Goal: Information Seeking & Learning: Check status

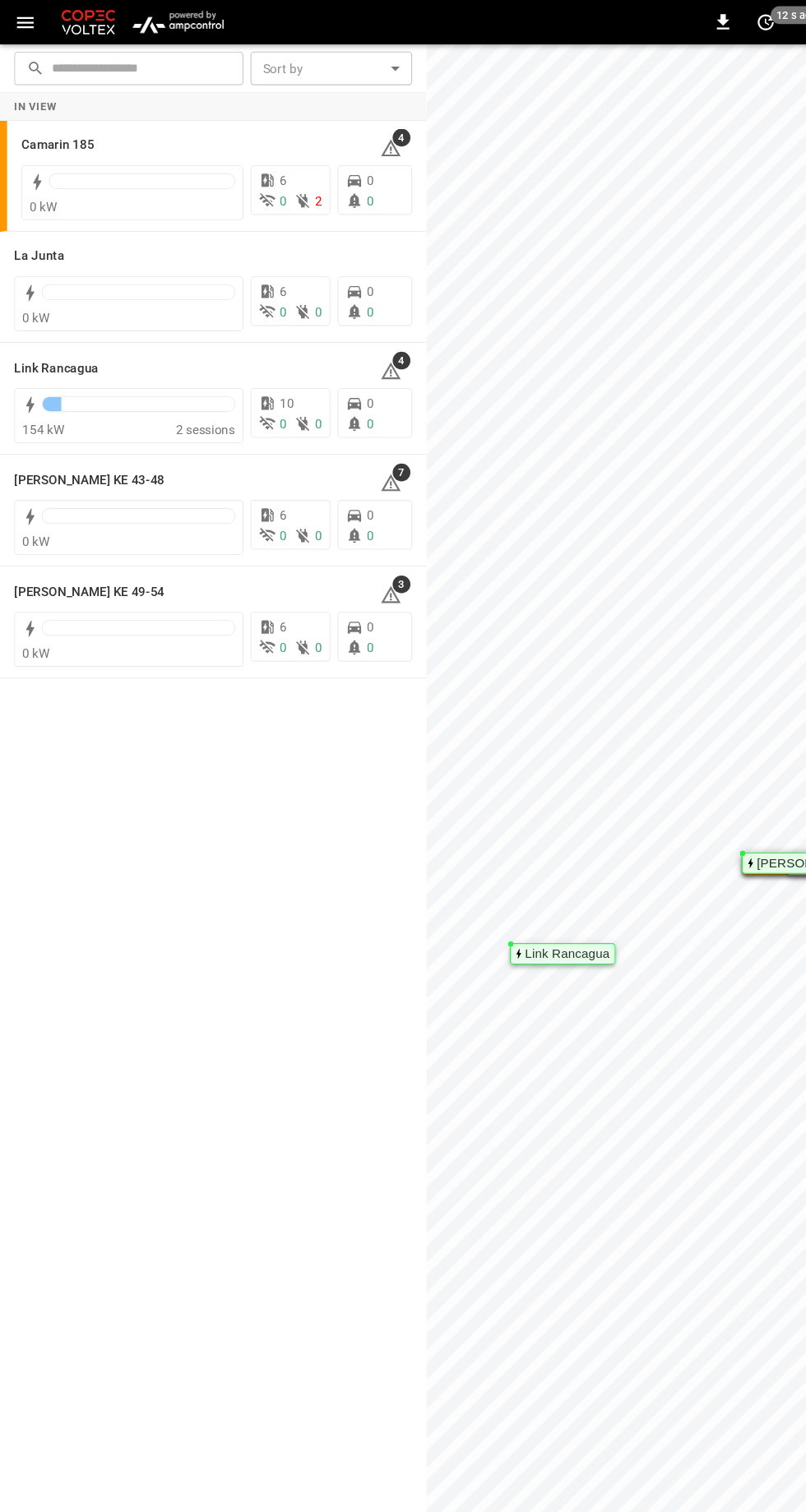
click at [84, 544] on h6 "[PERSON_NAME] KE 49-54" at bounding box center [82, 548] width 139 height 18
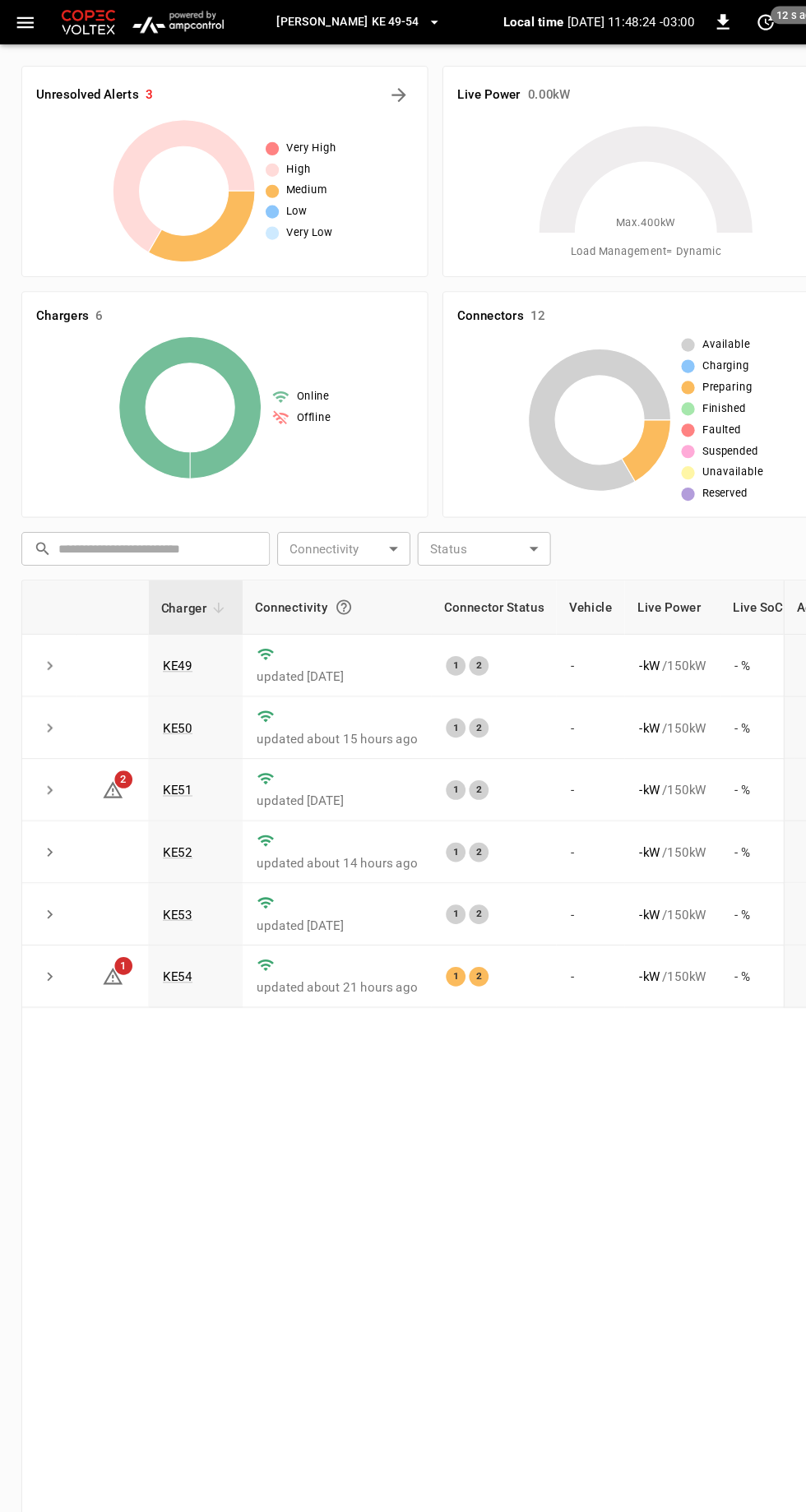
click at [155, 844] on link "KE53" at bounding box center [165, 846] width 28 height 13
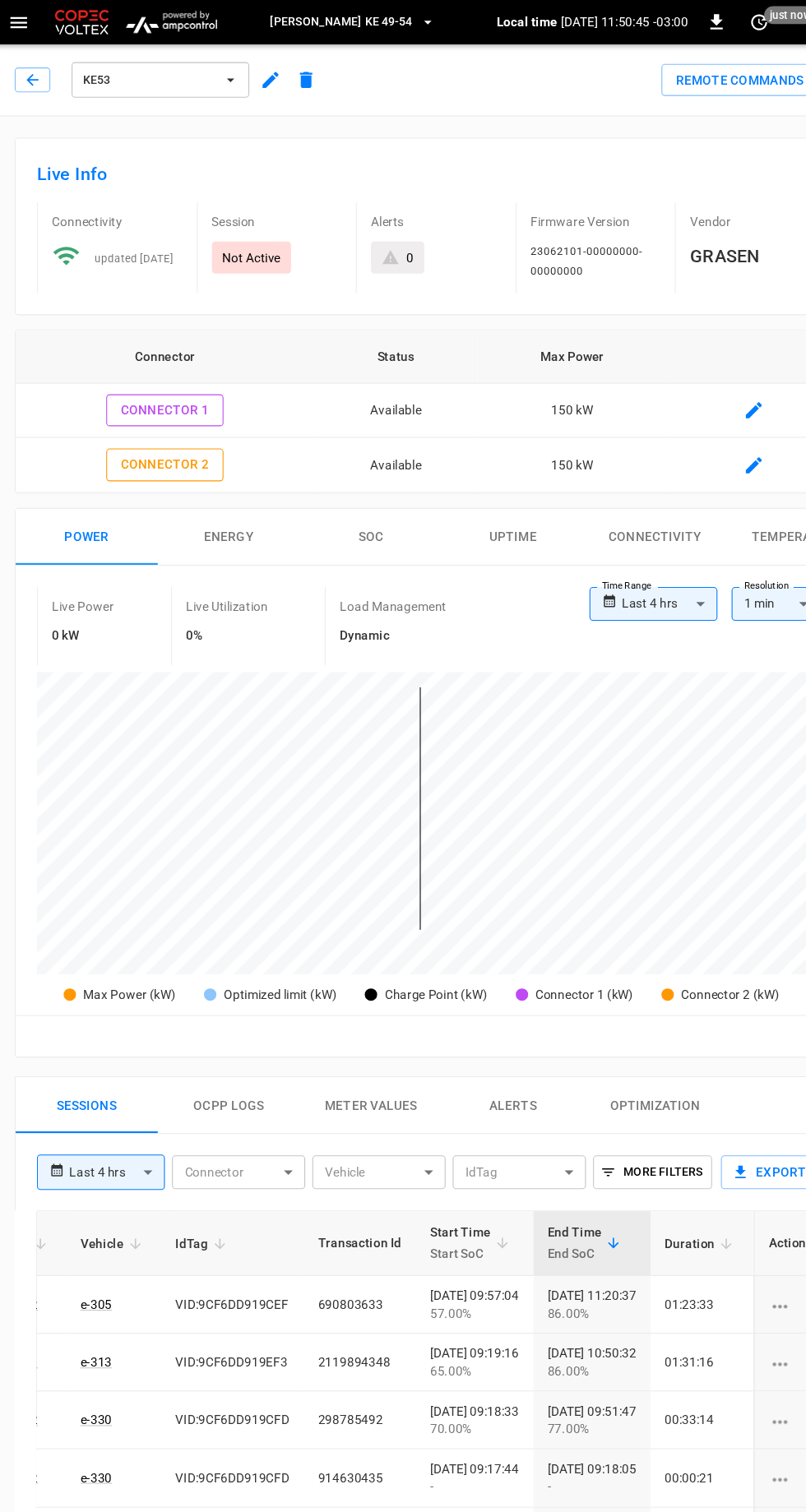
click at [43, 73] on icon "button" at bounding box center [36, 73] width 17 height 17
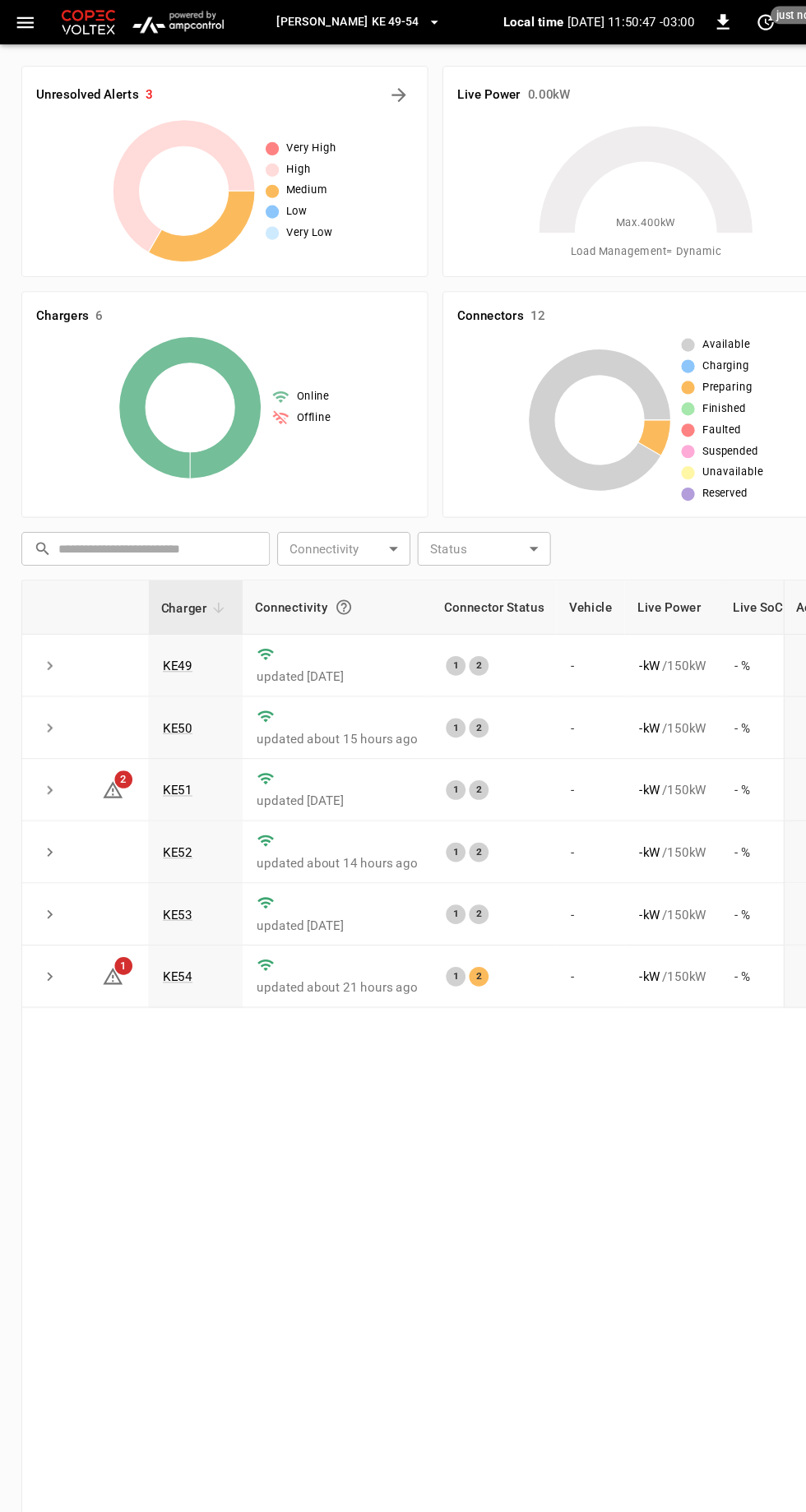
click at [170, 901] on link "KE54" at bounding box center [165, 904] width 28 height 13
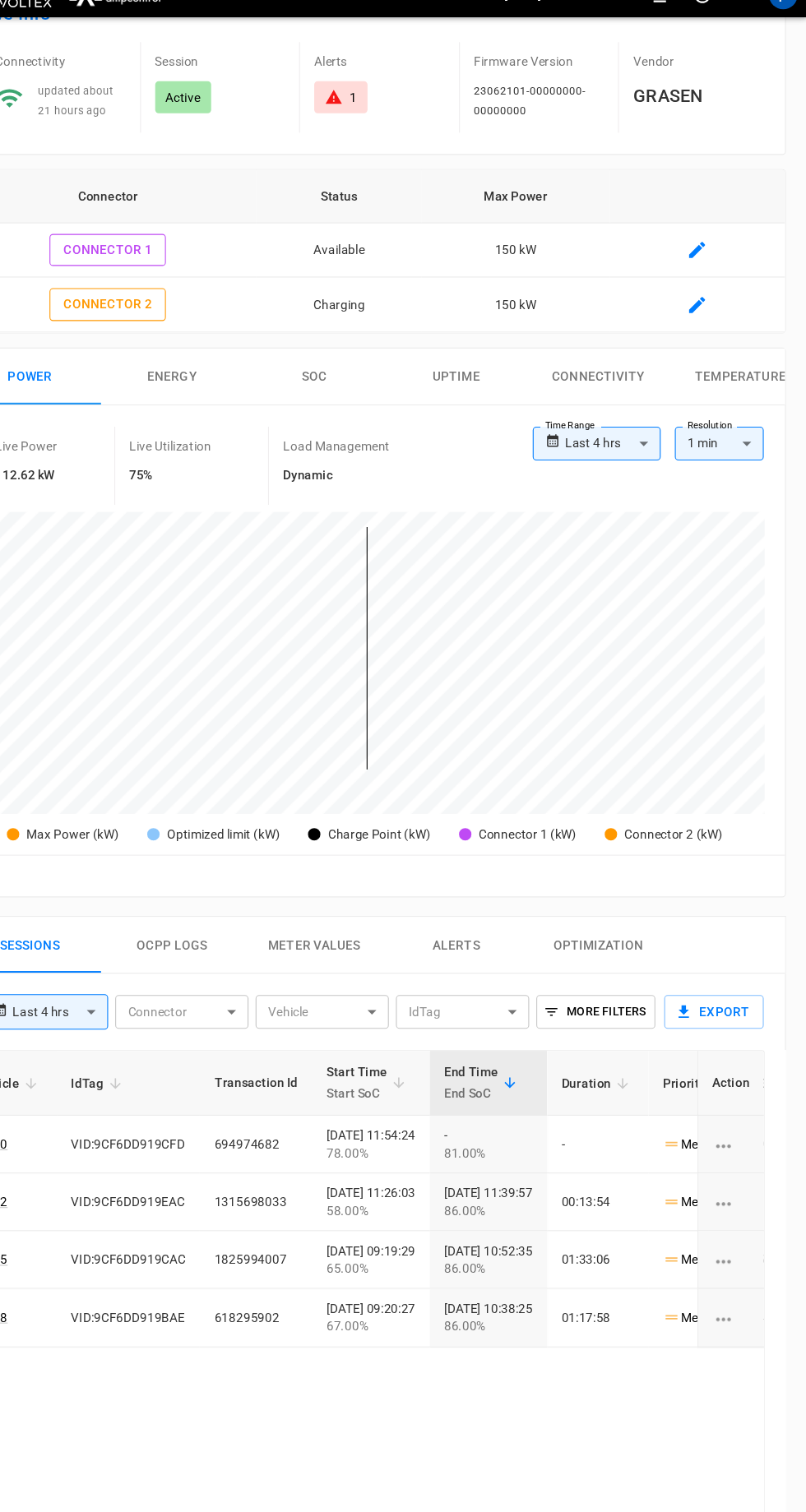
scroll to position [123, 0]
